Goal: Information Seeking & Learning: Understand process/instructions

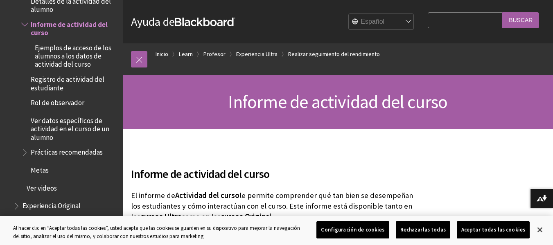
scroll to position [82, 0]
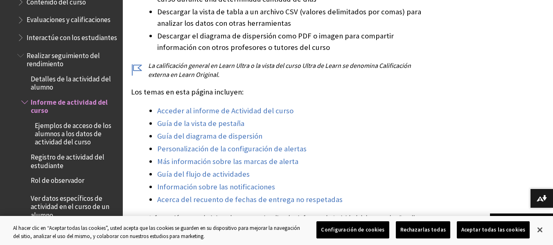
scroll to position [410, 0]
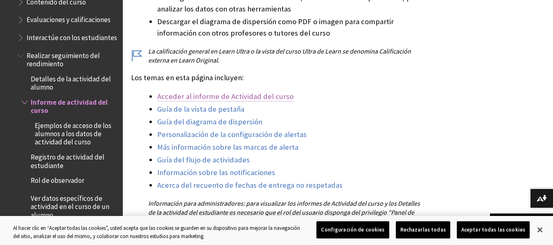
click at [266, 99] on link "Acceder al informe de Actividad del curso" at bounding box center [225, 97] width 136 height 10
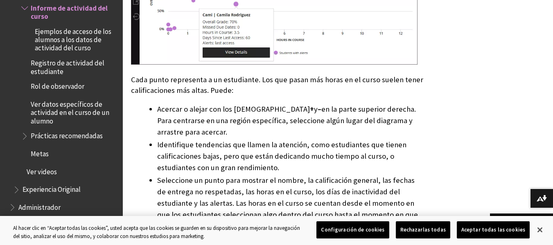
scroll to position [1188, 0]
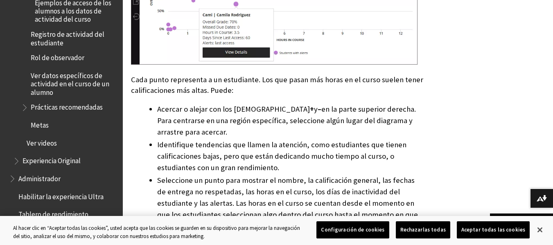
click at [87, 30] on span "Registro de actividad del estudiante" at bounding box center [74, 37] width 86 height 19
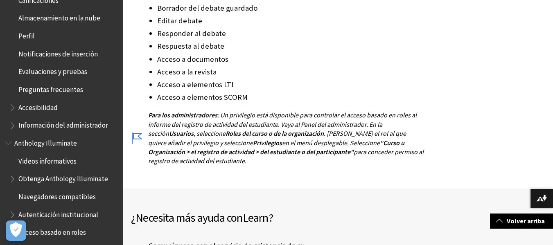
scroll to position [306, 0]
